Goal: Task Accomplishment & Management: Manage account settings

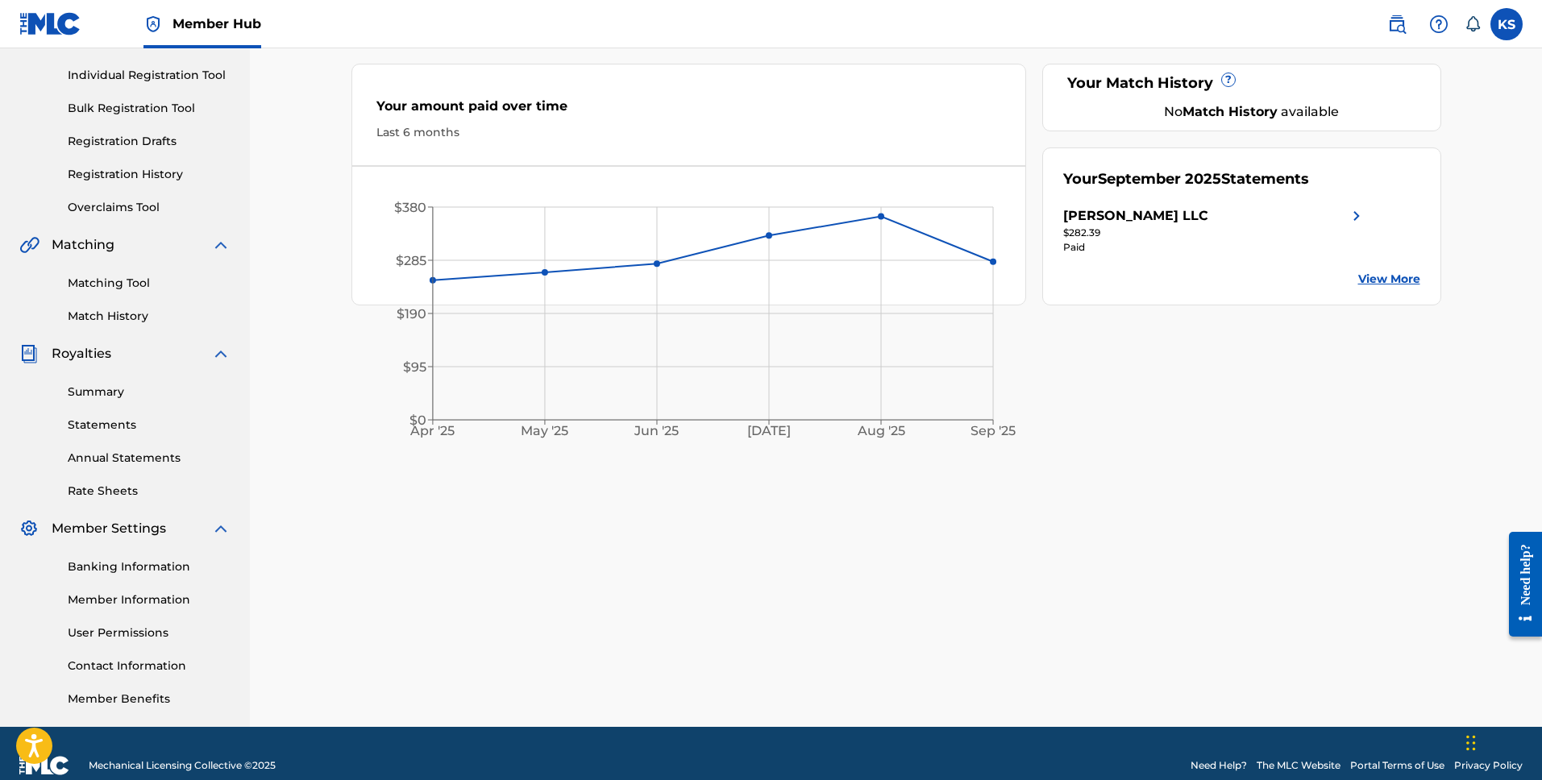
scroll to position [197, 0]
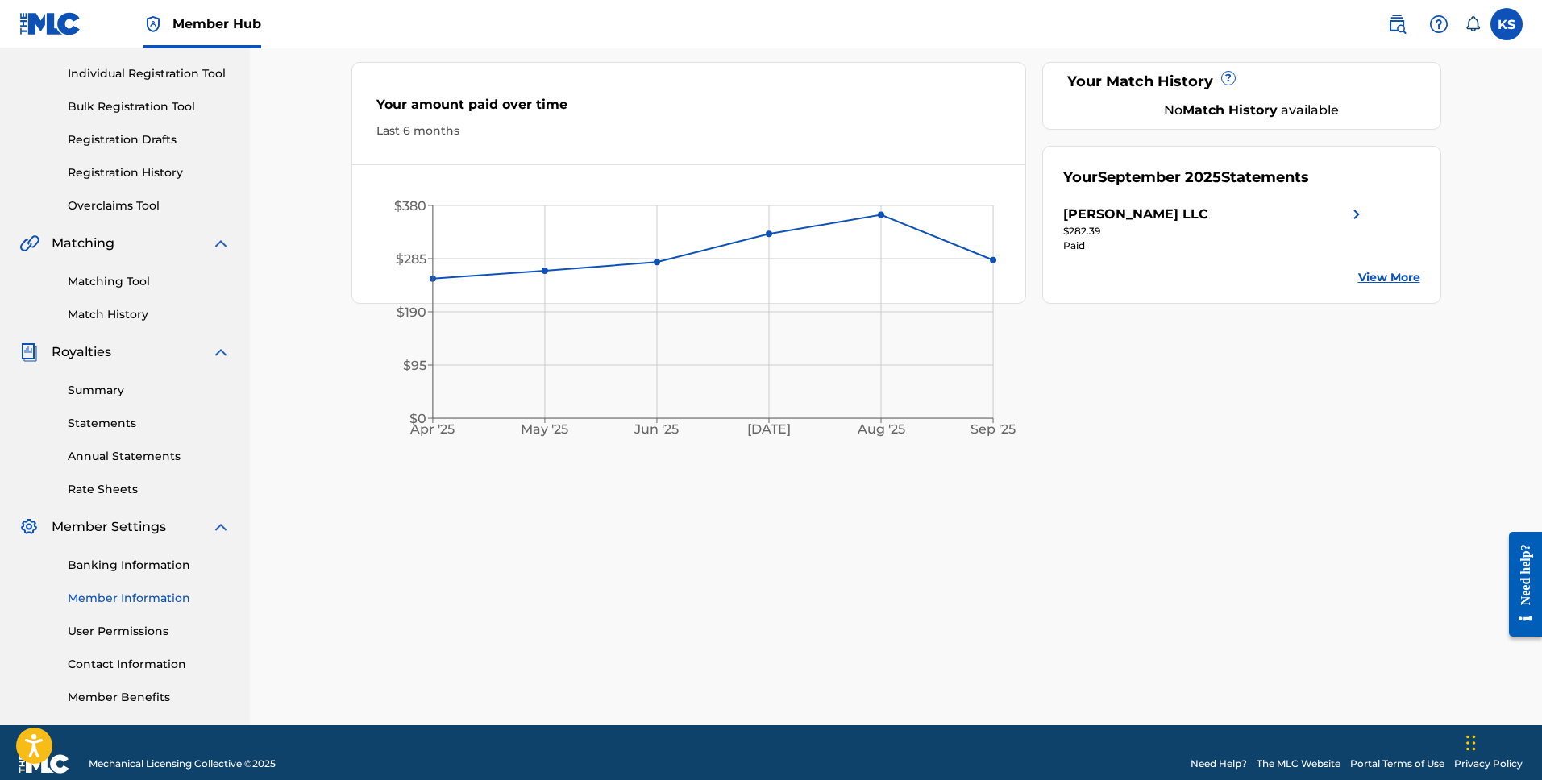
click at [129, 600] on link "Member Information" at bounding box center [149, 598] width 163 height 17
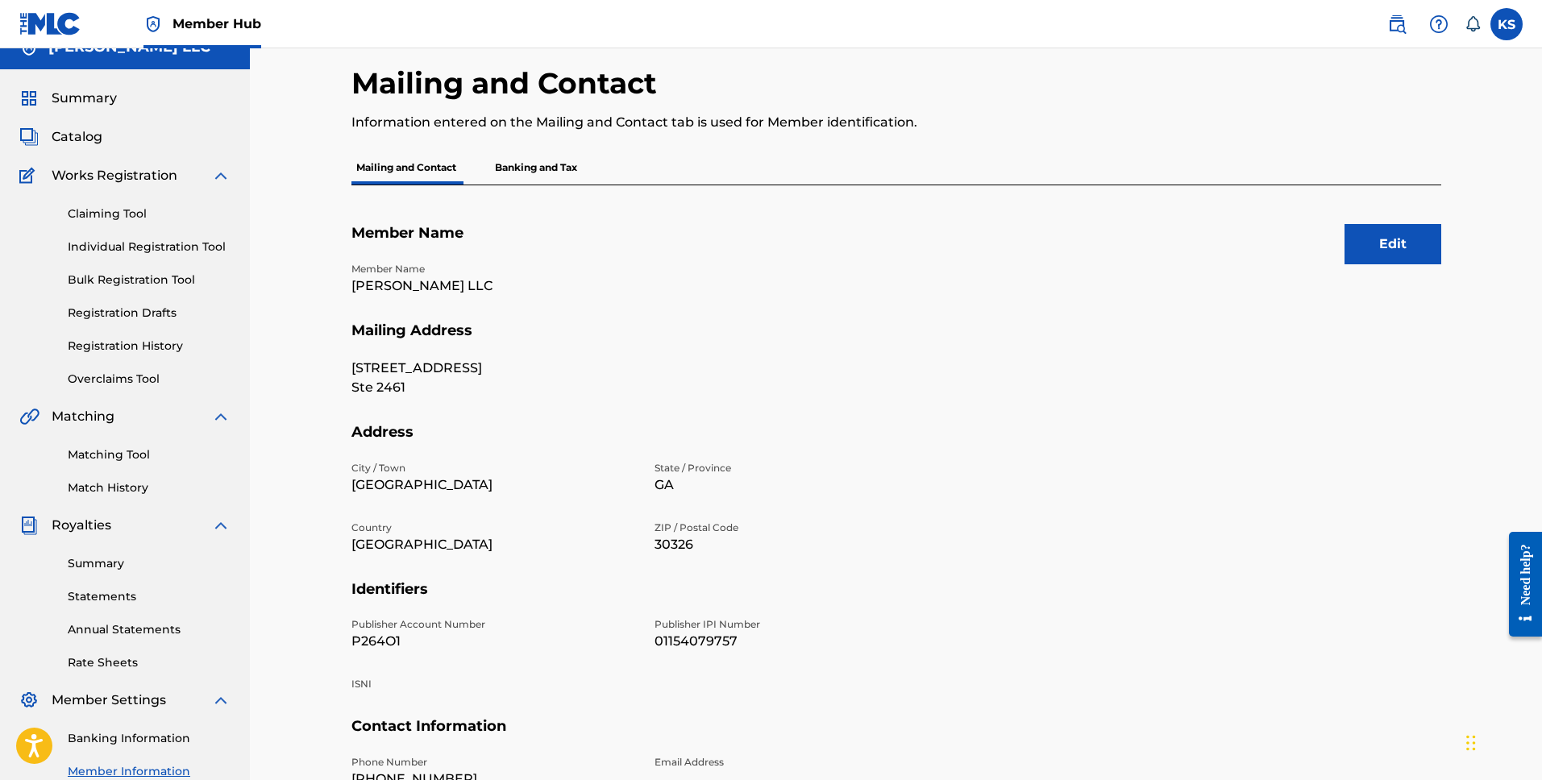
scroll to position [24, 0]
click at [529, 169] on p "Banking and Tax" at bounding box center [536, 167] width 92 height 34
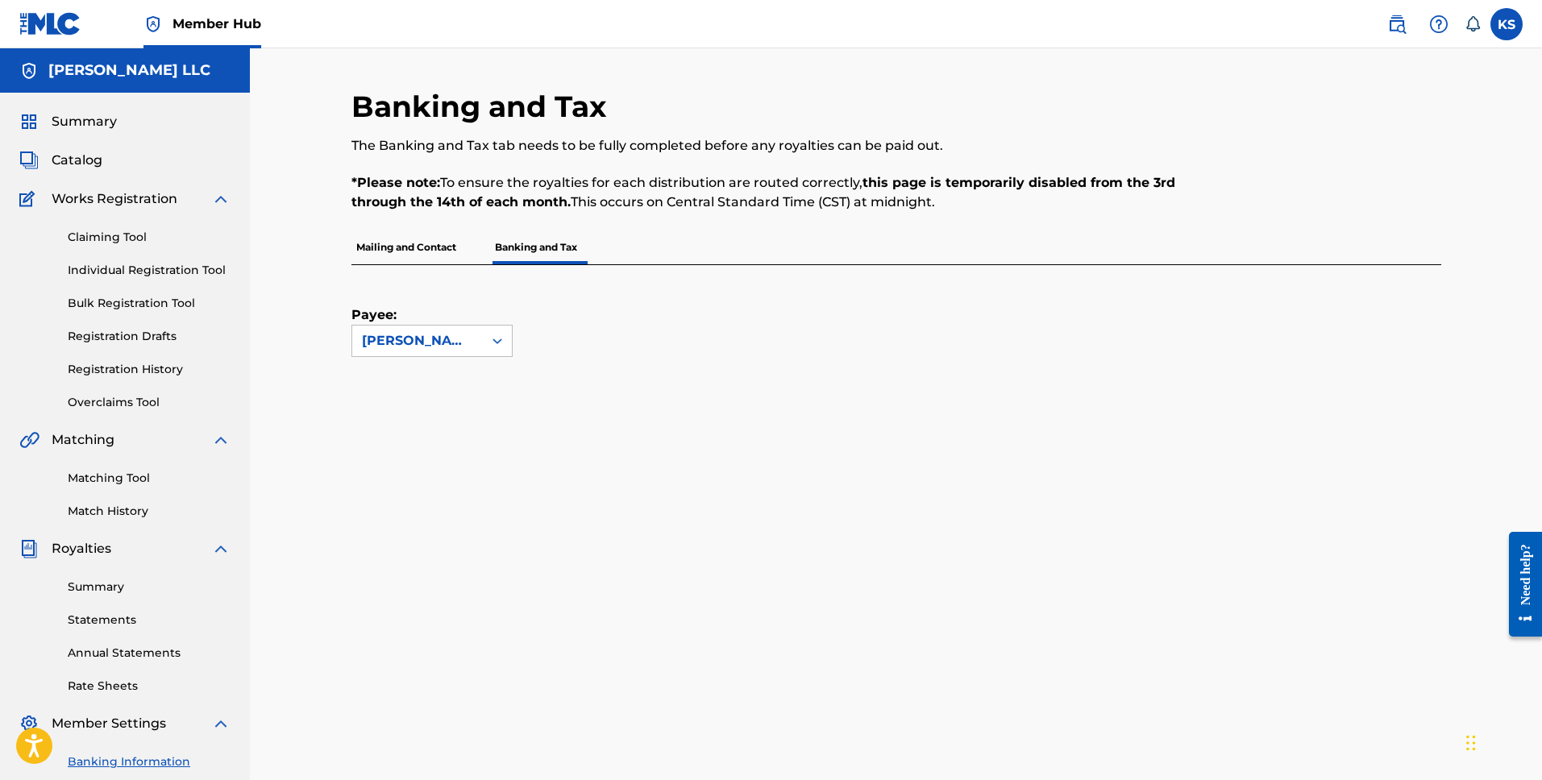
click at [423, 251] on p "Mailing and Contact" at bounding box center [406, 247] width 110 height 34
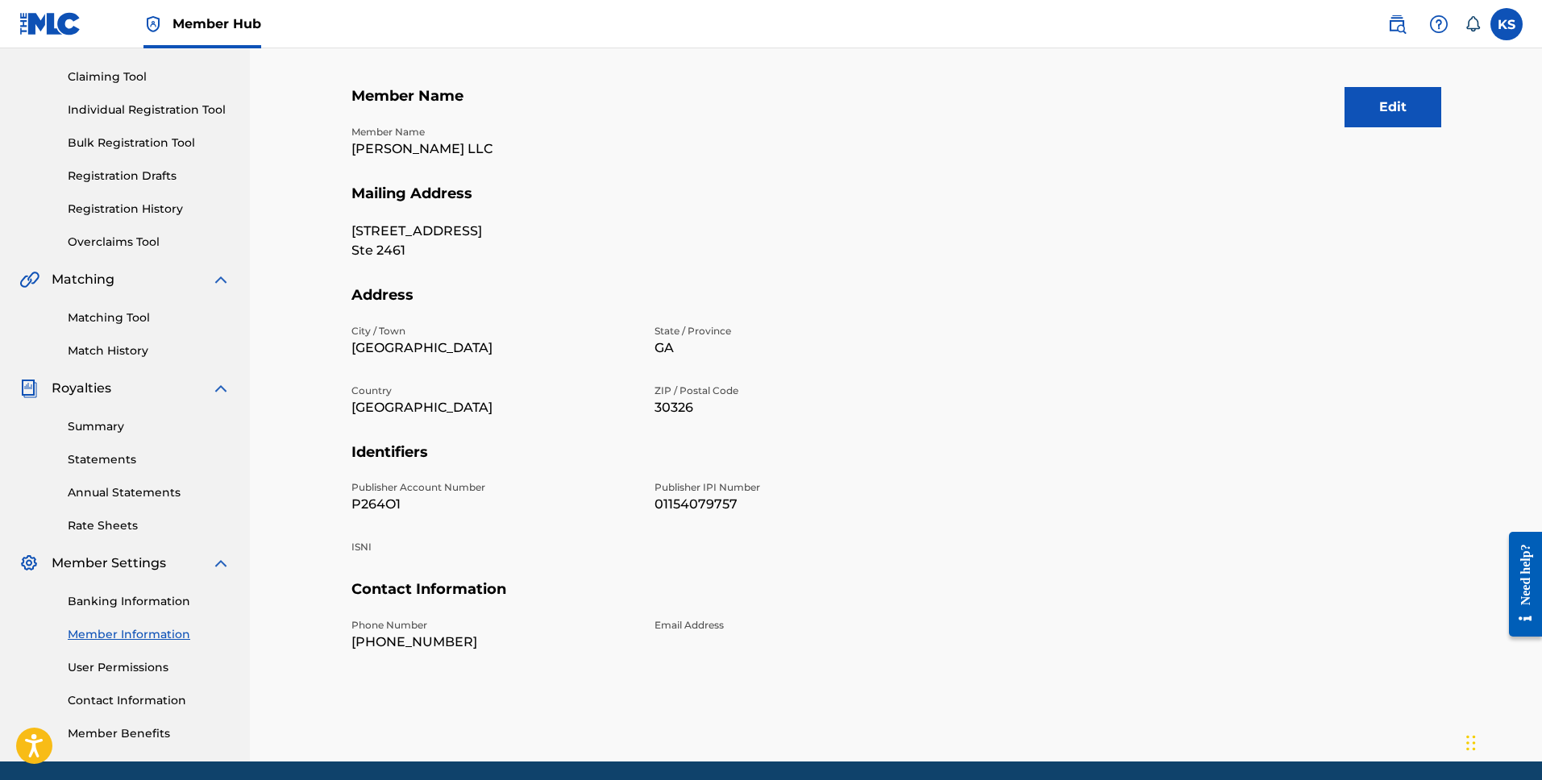
scroll to position [158, 0]
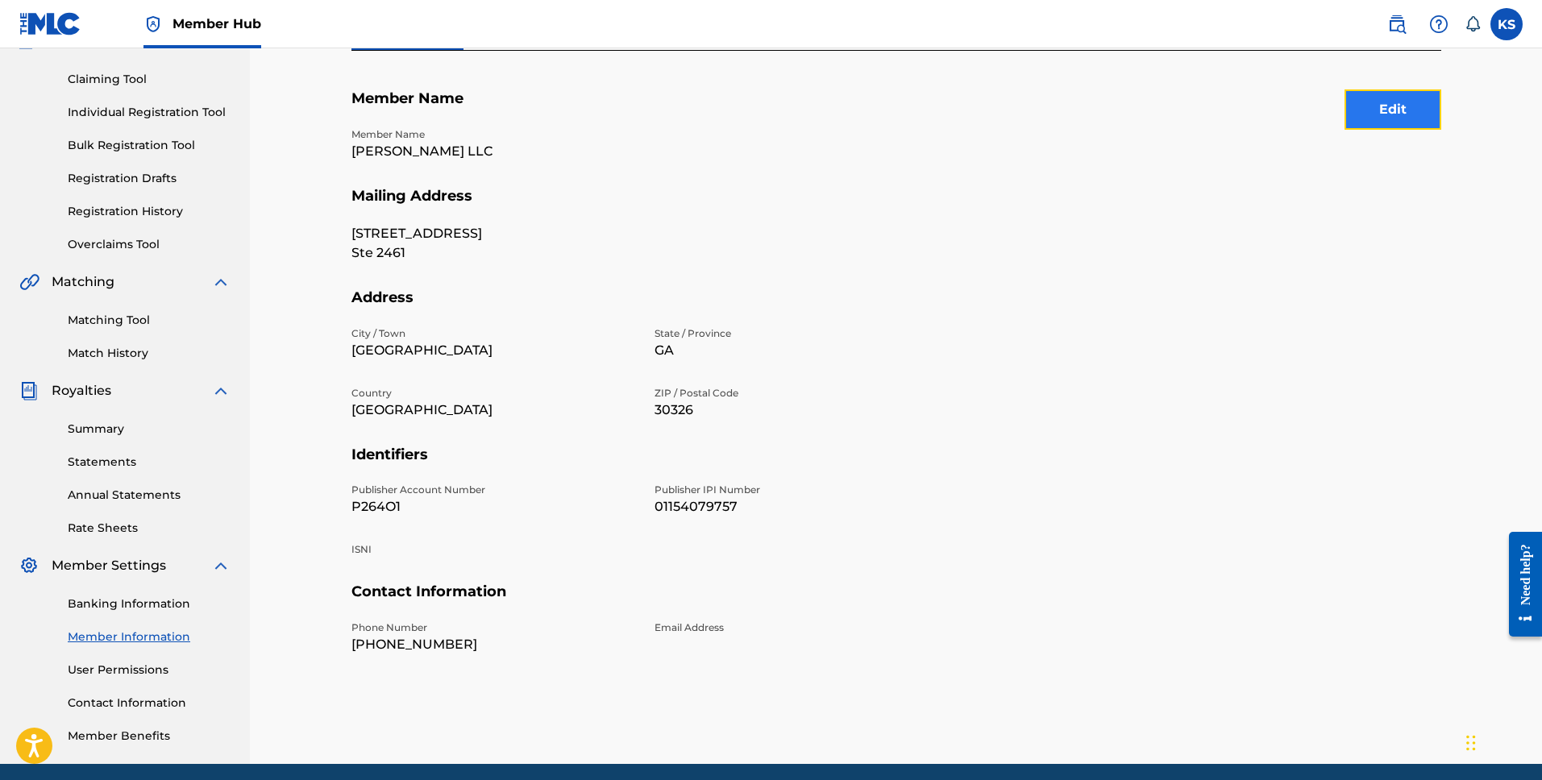
click at [1379, 116] on button "Edit" at bounding box center [1392, 109] width 97 height 40
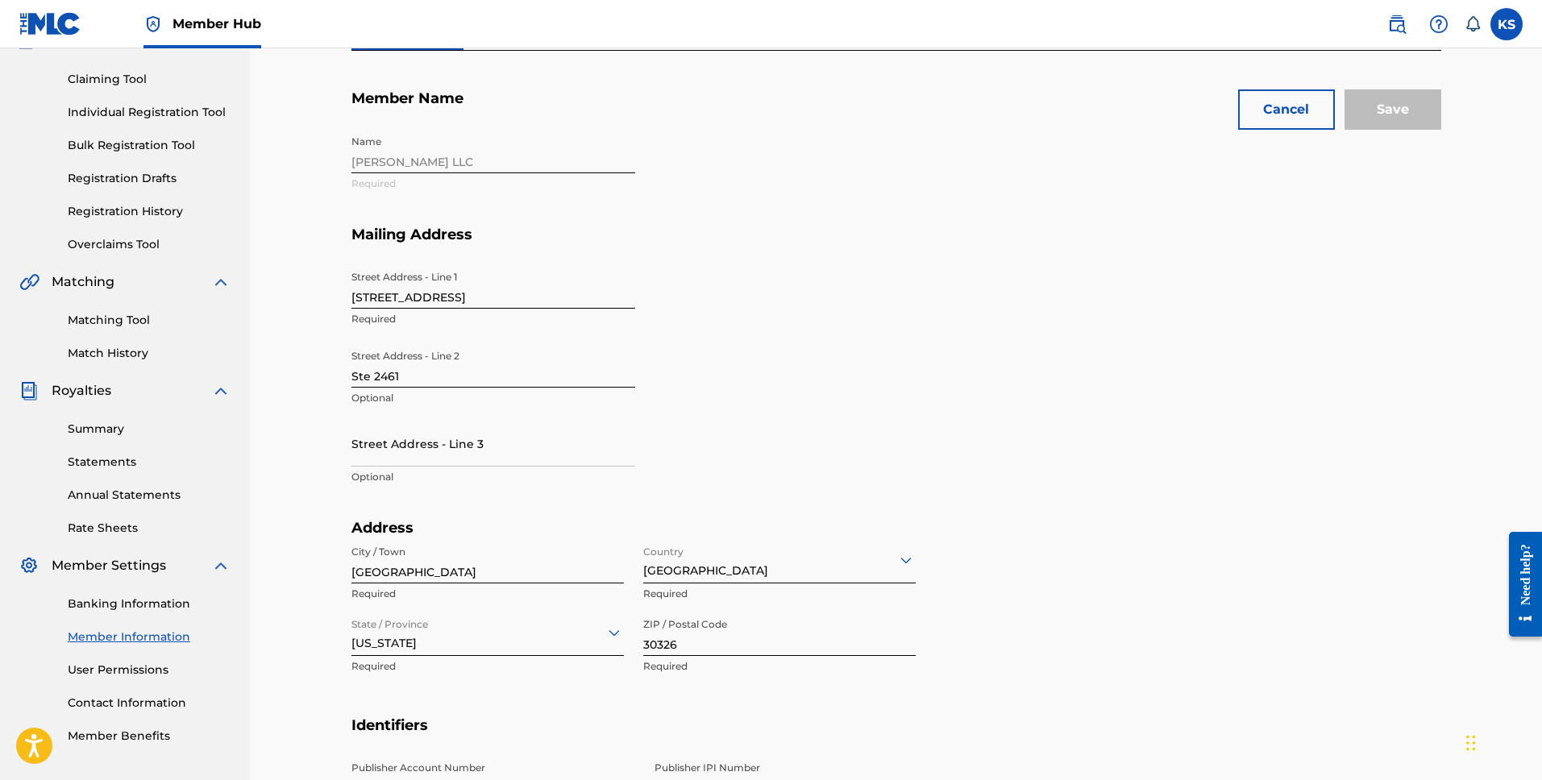
click at [474, 300] on input "[STREET_ADDRESS]" at bounding box center [493, 286] width 284 height 46
click at [488, 300] on input "[STREET_ADDRESS]" at bounding box center [493, 286] width 284 height 46
click at [713, 373] on div "Street Address - Line [GEOGRAPHIC_DATA][STREET_ADDRESS] Address - [GEOGRAPHIC_D…" at bounding box center [644, 392] width 587 height 256
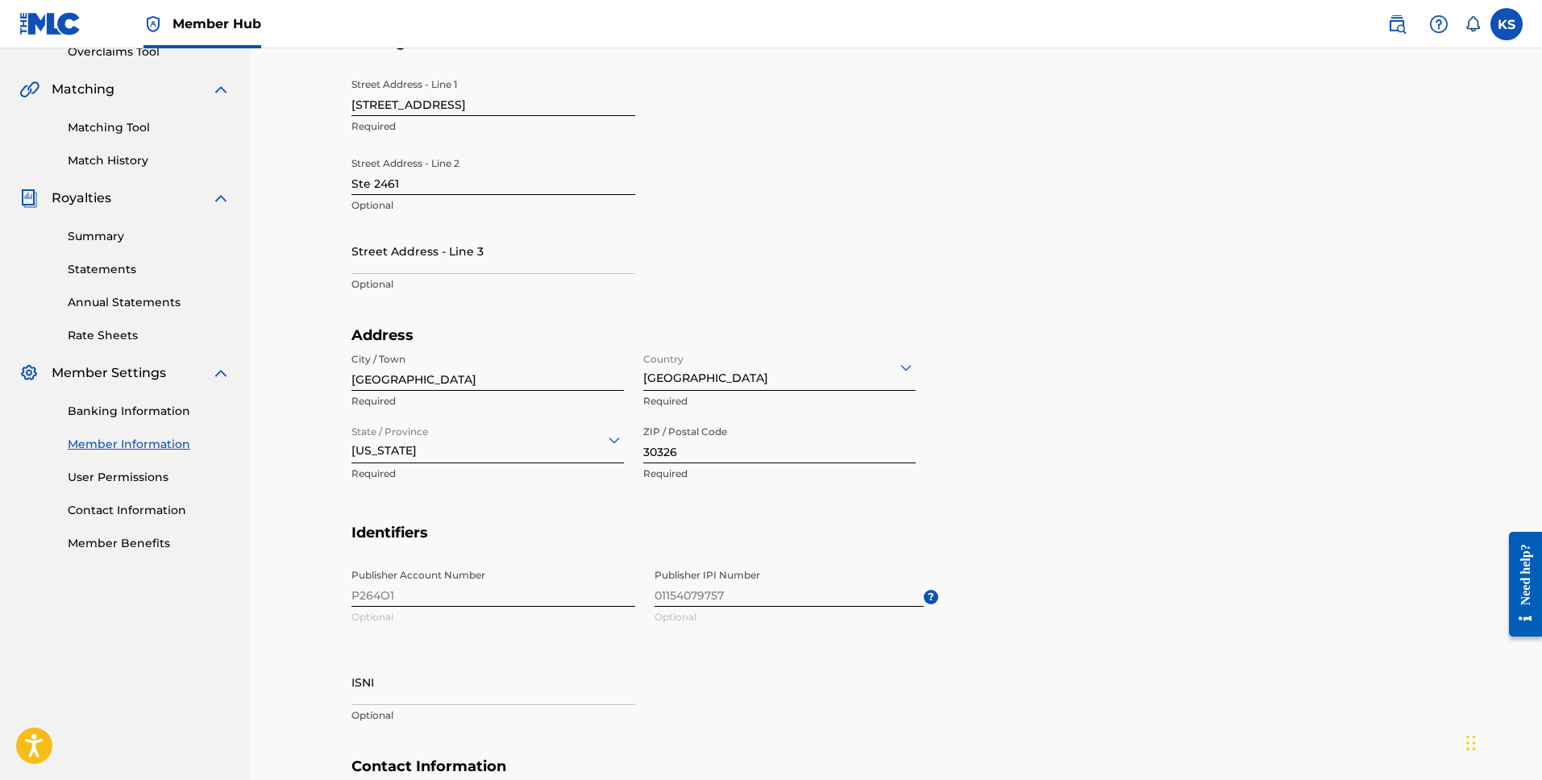
scroll to position [350, 0]
click at [705, 457] on input "30326" at bounding box center [779, 441] width 272 height 46
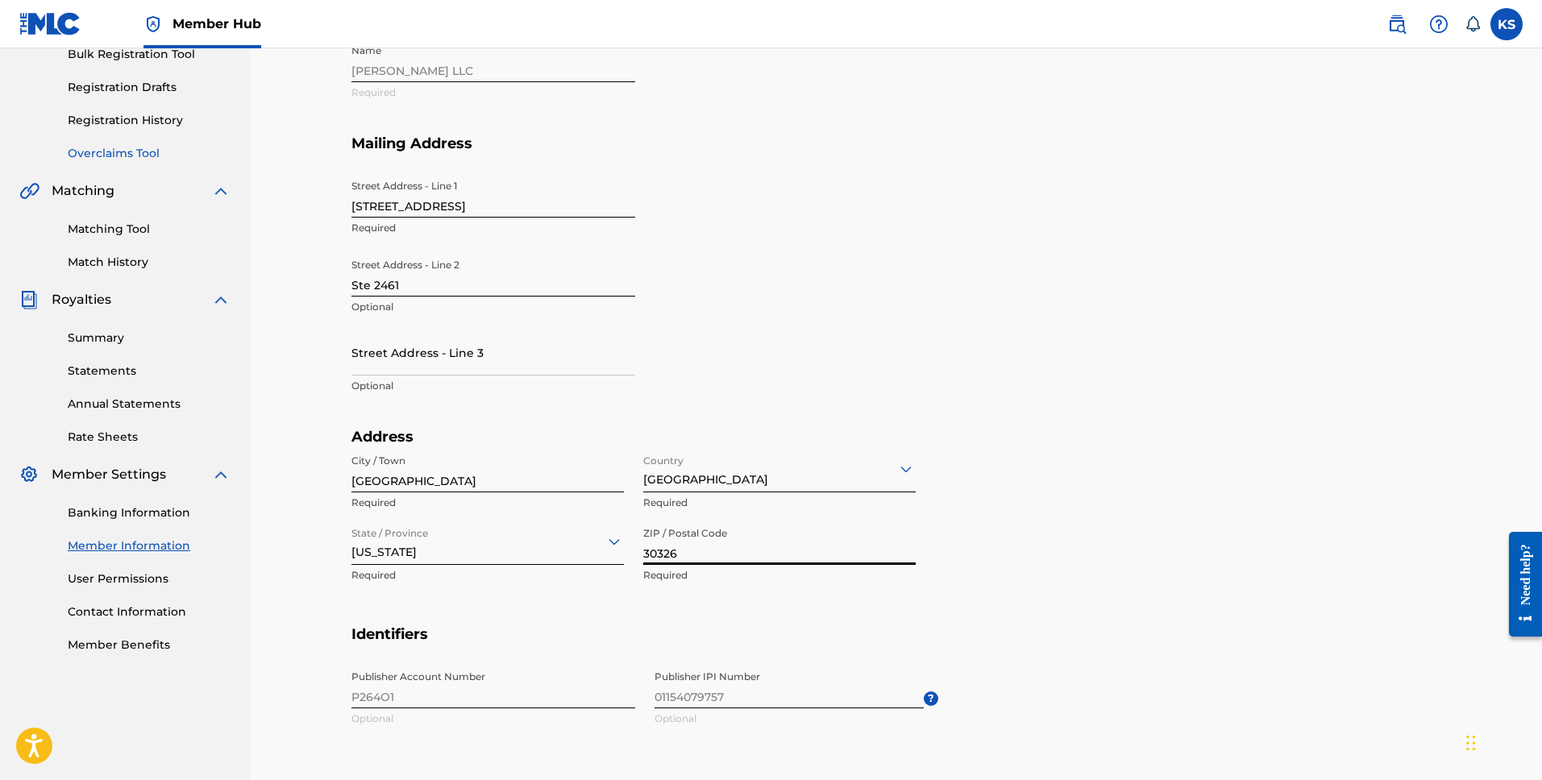
scroll to position [0, 0]
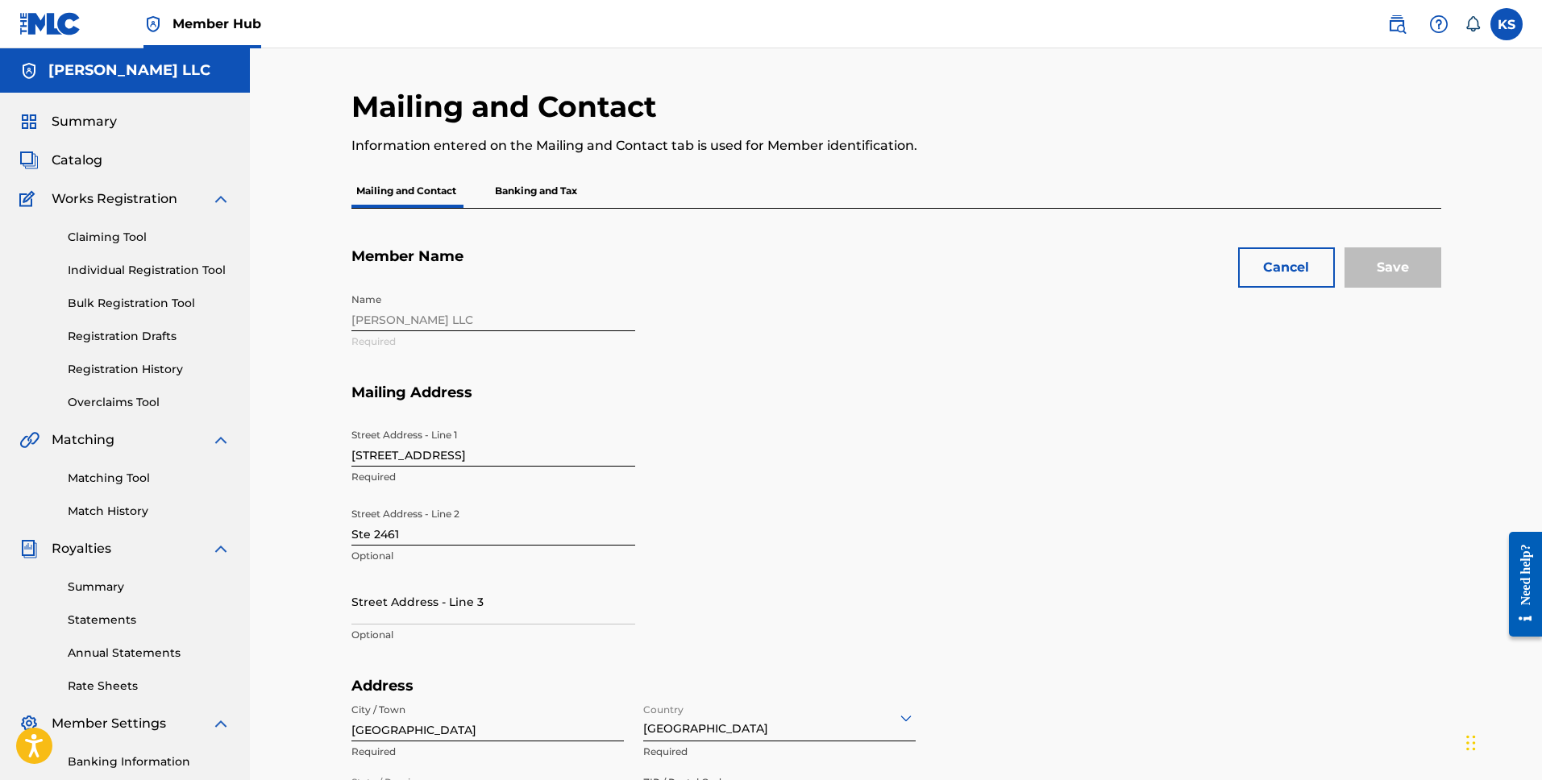
click at [1507, 39] on nav "Member Hub KS KS [PERSON_NAME] [PERSON_NAME] [EMAIL_ADDRESS][DOMAIN_NAME] Notif…" at bounding box center [771, 24] width 1542 height 48
click at [1508, 32] on label at bounding box center [1506, 24] width 32 height 32
click at [1506, 24] on input "KS [PERSON_NAME] [PERSON_NAME] [EMAIL_ADDRESS][DOMAIN_NAME] Notification Prefer…" at bounding box center [1506, 24] width 0 height 0
click at [1352, 200] on link "Profile" at bounding box center [1347, 200] width 32 height 15
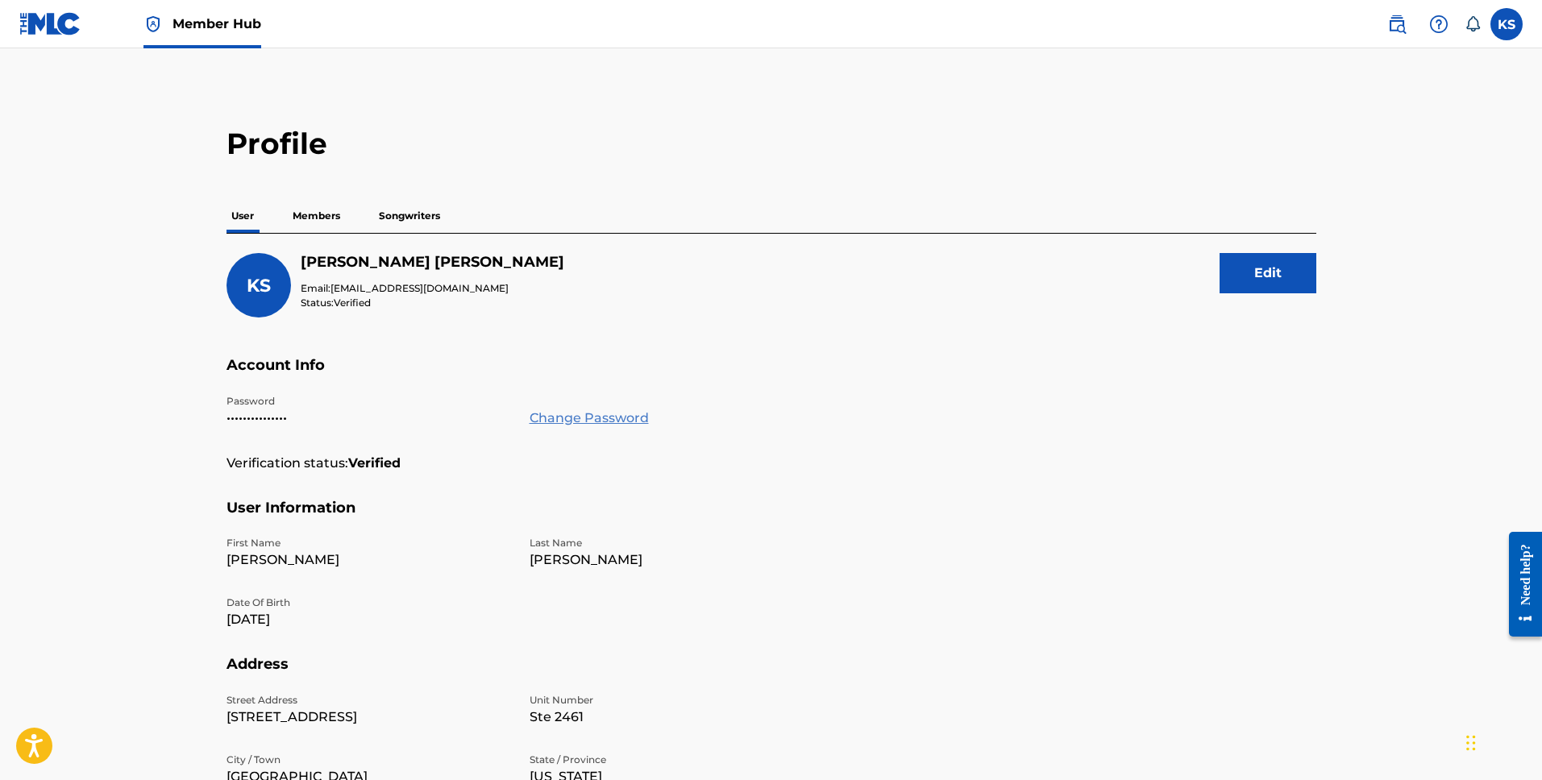
click at [594, 421] on link "Change Password" at bounding box center [588, 418] width 119 height 19
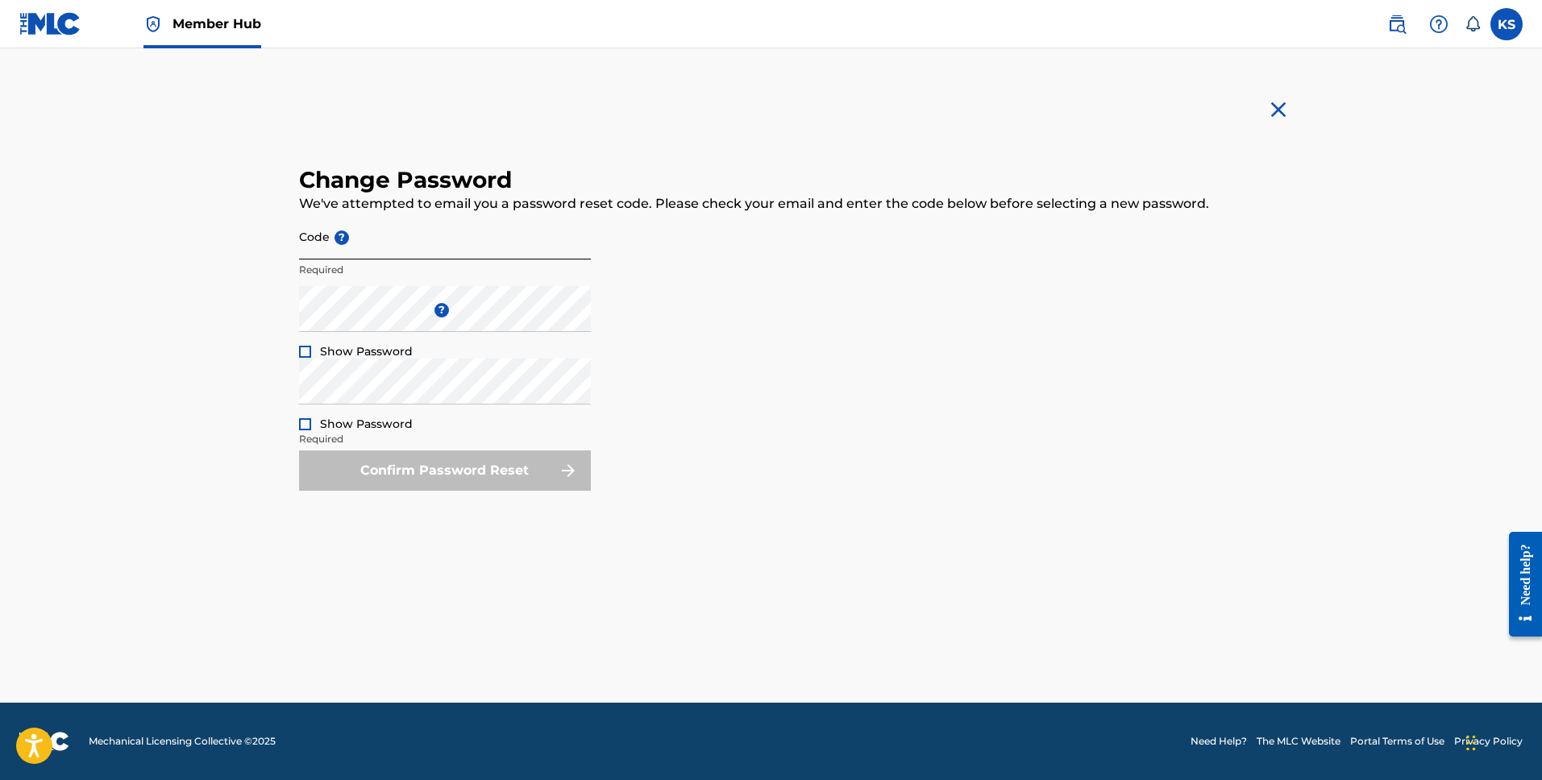
click at [344, 252] on input "Code ?" at bounding box center [445, 237] width 292 height 46
paste input "65bd0fff82c86453703a4c15ff46fe21"
type input "65bd0fff82c86453703a4c15ff46fe21"
drag, startPoint x: 904, startPoint y: 432, endPoint x: 827, endPoint y: 434, distance: 77.4
click at [903, 432] on form "Code ? 65bd0fff82c86453703a4c15ff46fe21 Required Enter a new password ? Show Pa…" at bounding box center [771, 352] width 944 height 277
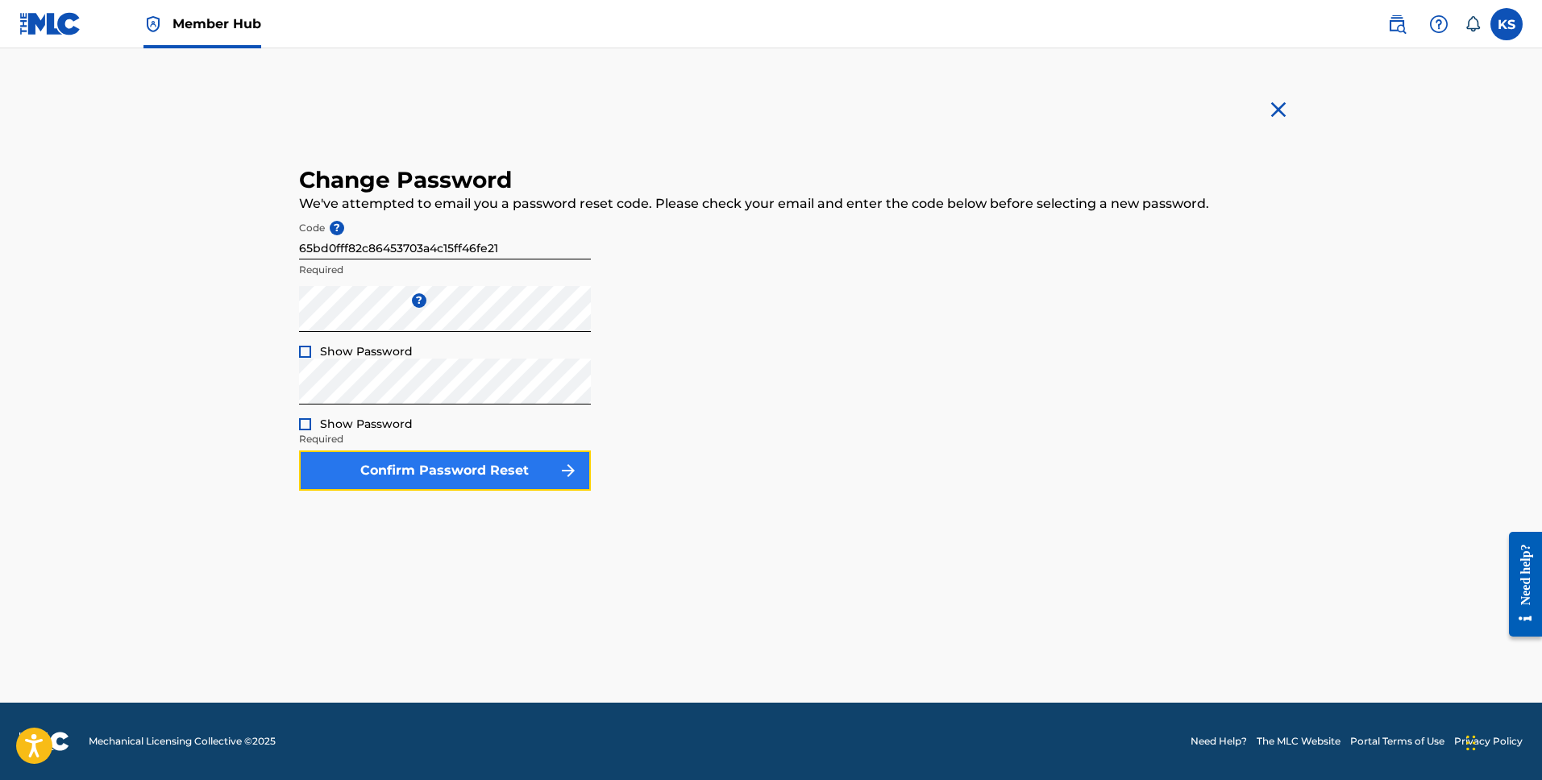
drag, startPoint x: 511, startPoint y: 479, endPoint x: 500, endPoint y: 477, distance: 10.6
click at [500, 477] on button "Confirm Password Reset" at bounding box center [445, 471] width 292 height 40
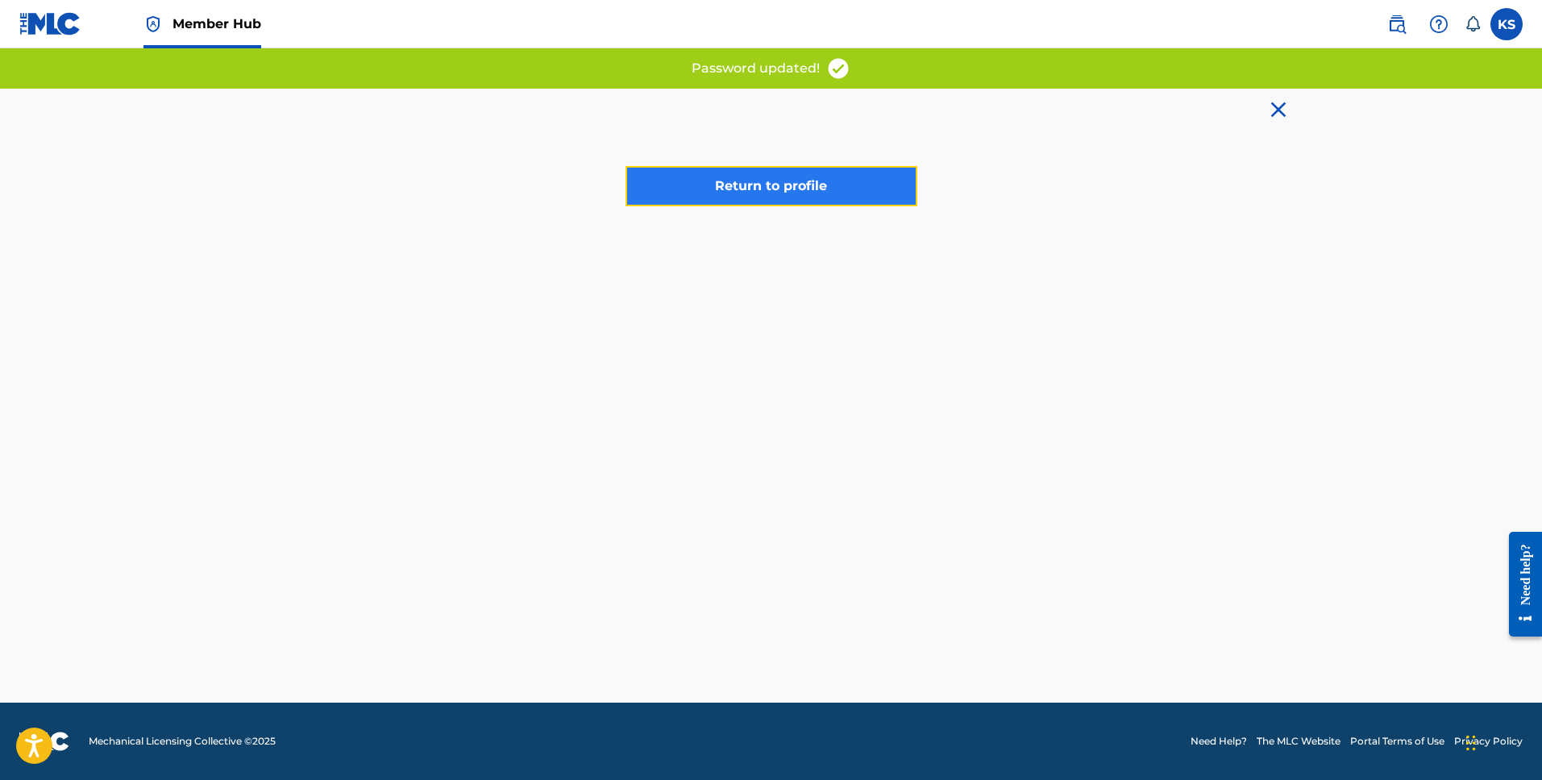
click at [755, 193] on link "Return to profile" at bounding box center [771, 186] width 292 height 40
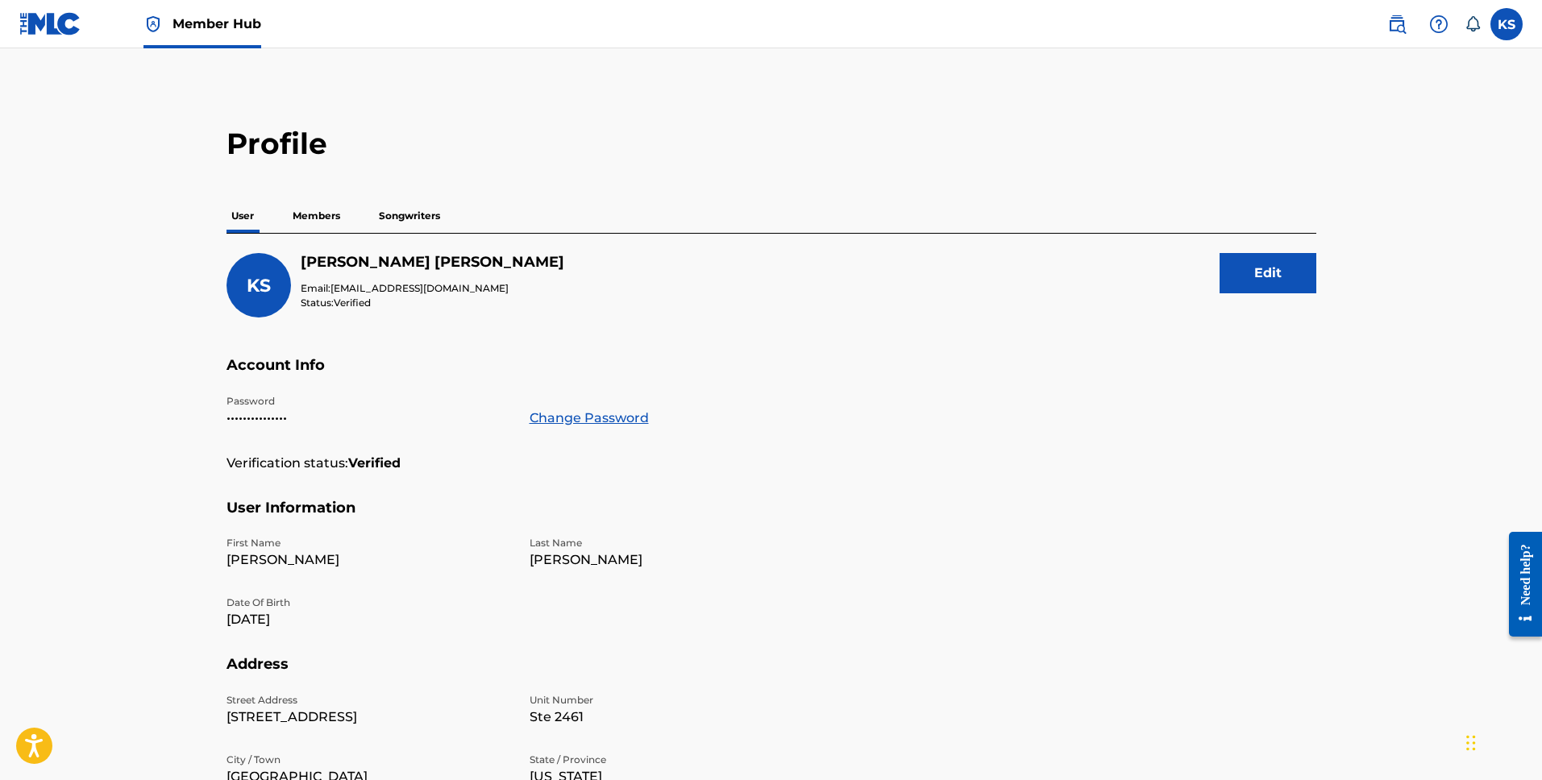
click at [310, 213] on p "Members" at bounding box center [316, 216] width 57 height 34
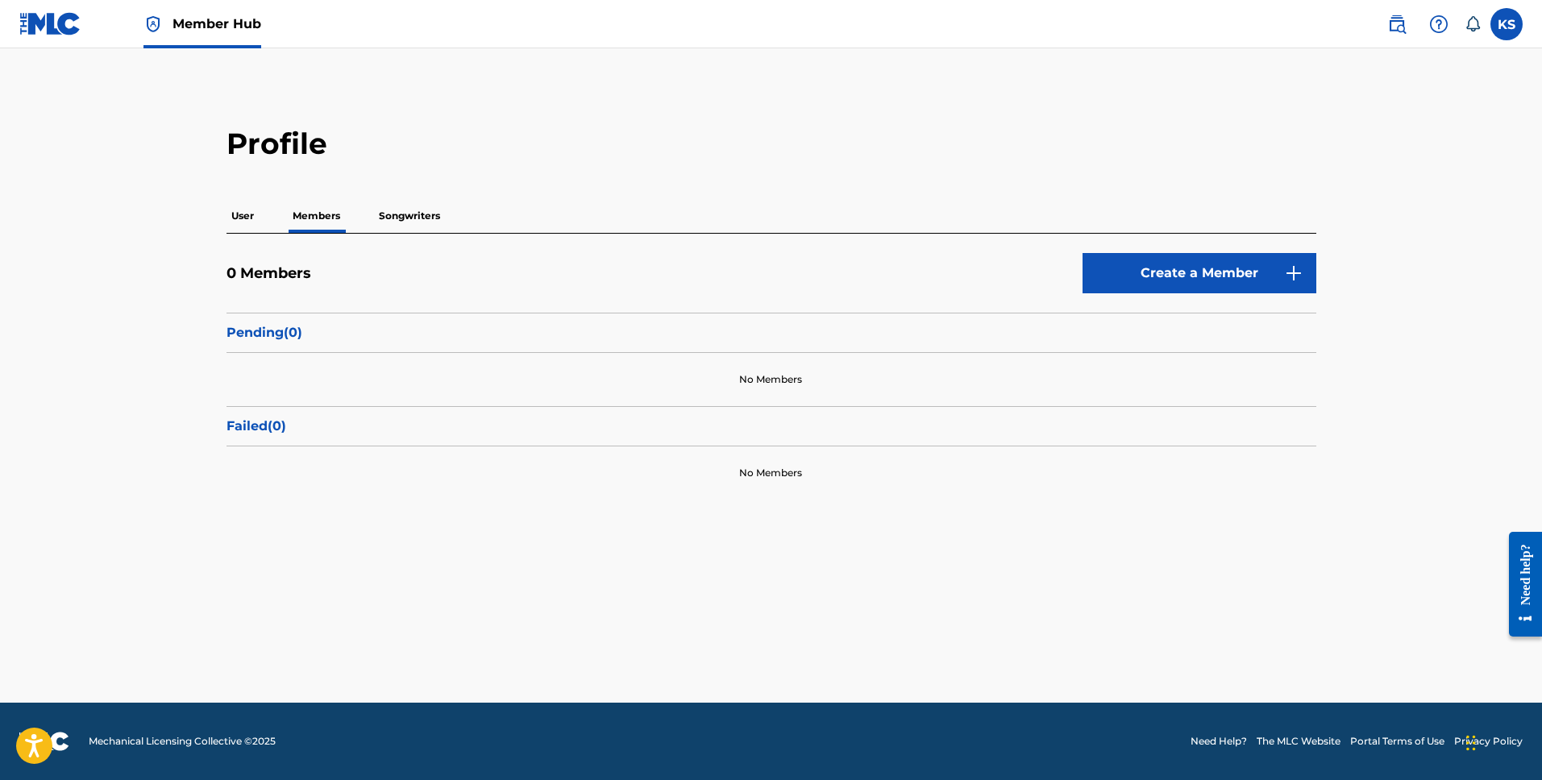
click at [400, 234] on div "0 Members Create a Member Pending ( 0 ) No Members Failed ( 0 ) No Members" at bounding box center [771, 367] width 1090 height 266
click at [401, 214] on p "Songwriters" at bounding box center [409, 216] width 71 height 34
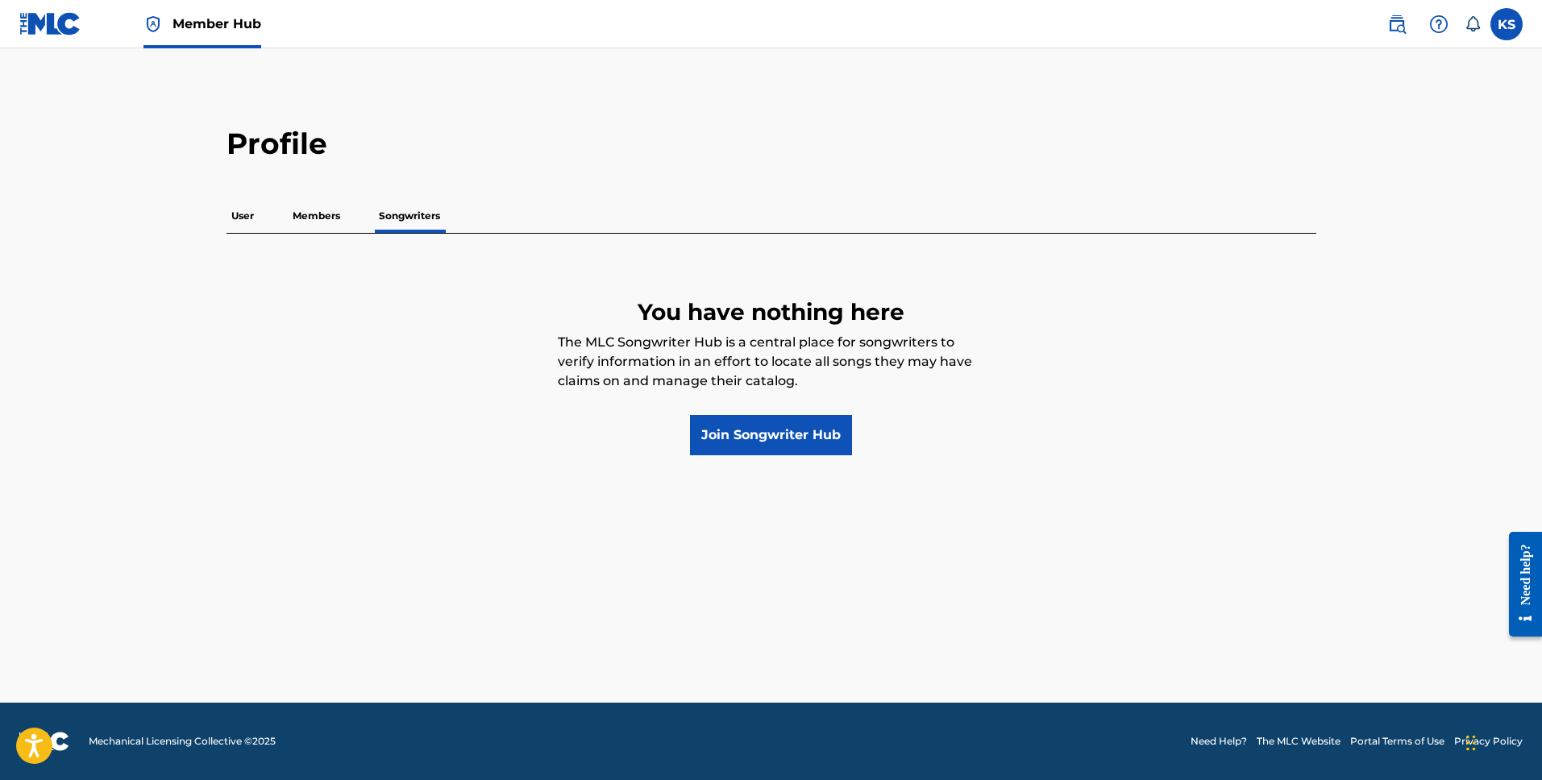
click at [249, 217] on p "User" at bounding box center [242, 216] width 32 height 34
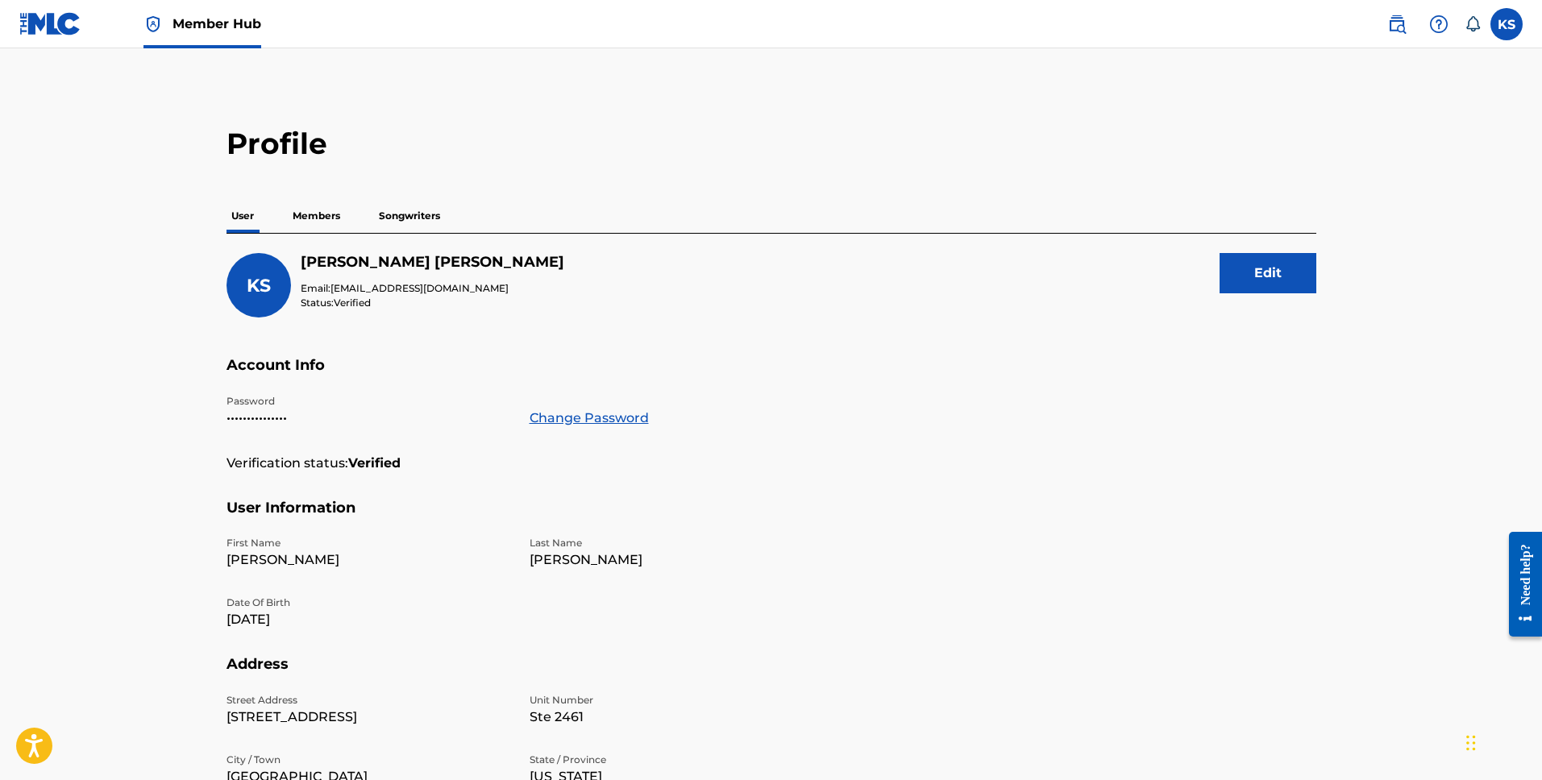
click at [411, 222] on p "Songwriters" at bounding box center [409, 216] width 71 height 34
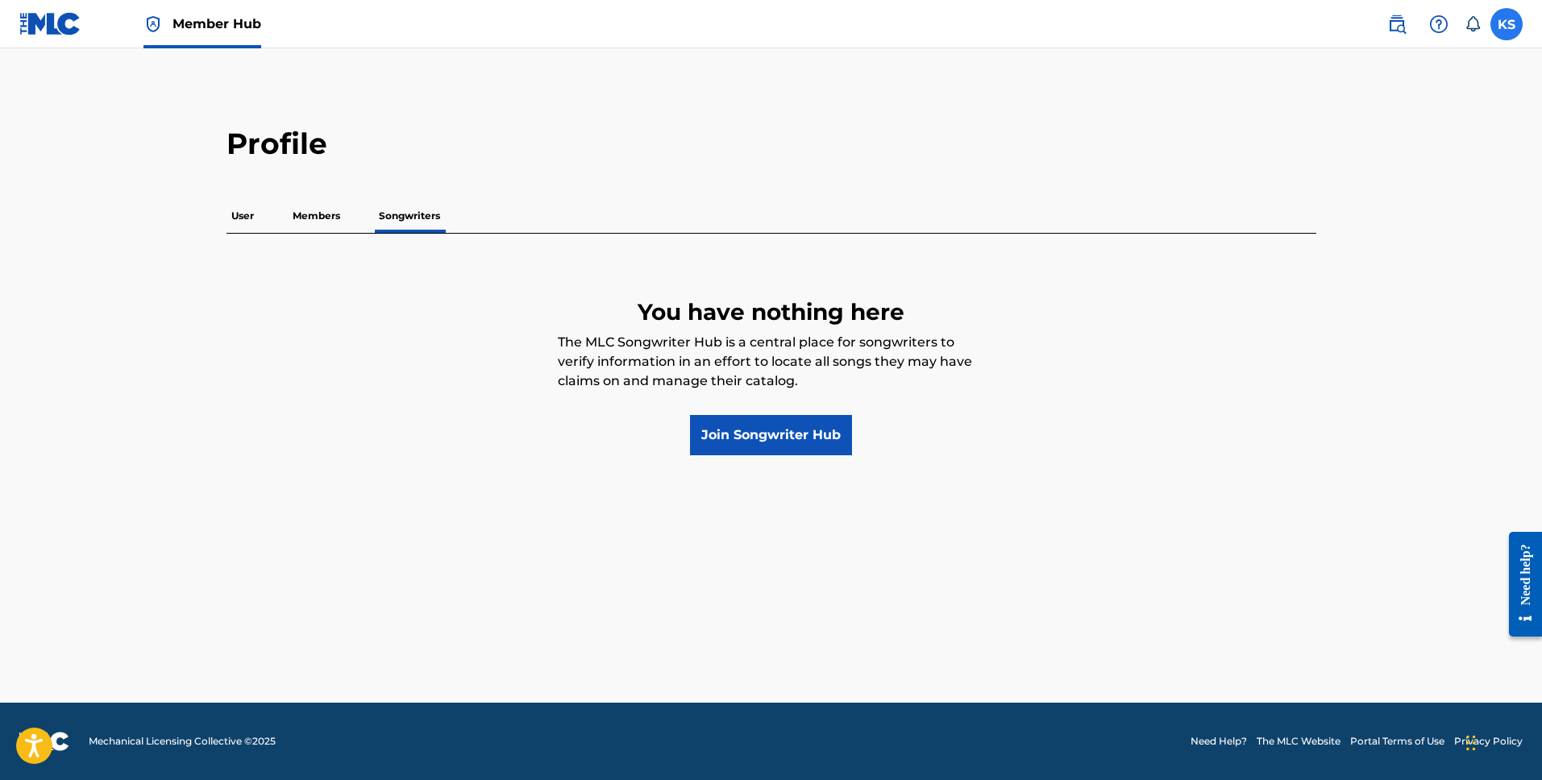
click at [1505, 29] on label at bounding box center [1506, 24] width 32 height 32
click at [1506, 24] on input "KS [PERSON_NAME] [PERSON_NAME] [EMAIL_ADDRESS][DOMAIN_NAME] Notification Prefer…" at bounding box center [1506, 24] width 0 height 0
click at [1339, 226] on p "Log out" at bounding box center [1350, 228] width 38 height 15
click at [1506, 24] on input "KS [PERSON_NAME] [PERSON_NAME] [EMAIL_ADDRESS][DOMAIN_NAME] Notification Prefer…" at bounding box center [1506, 24] width 0 height 0
